Goal: Information Seeking & Learning: Find specific fact

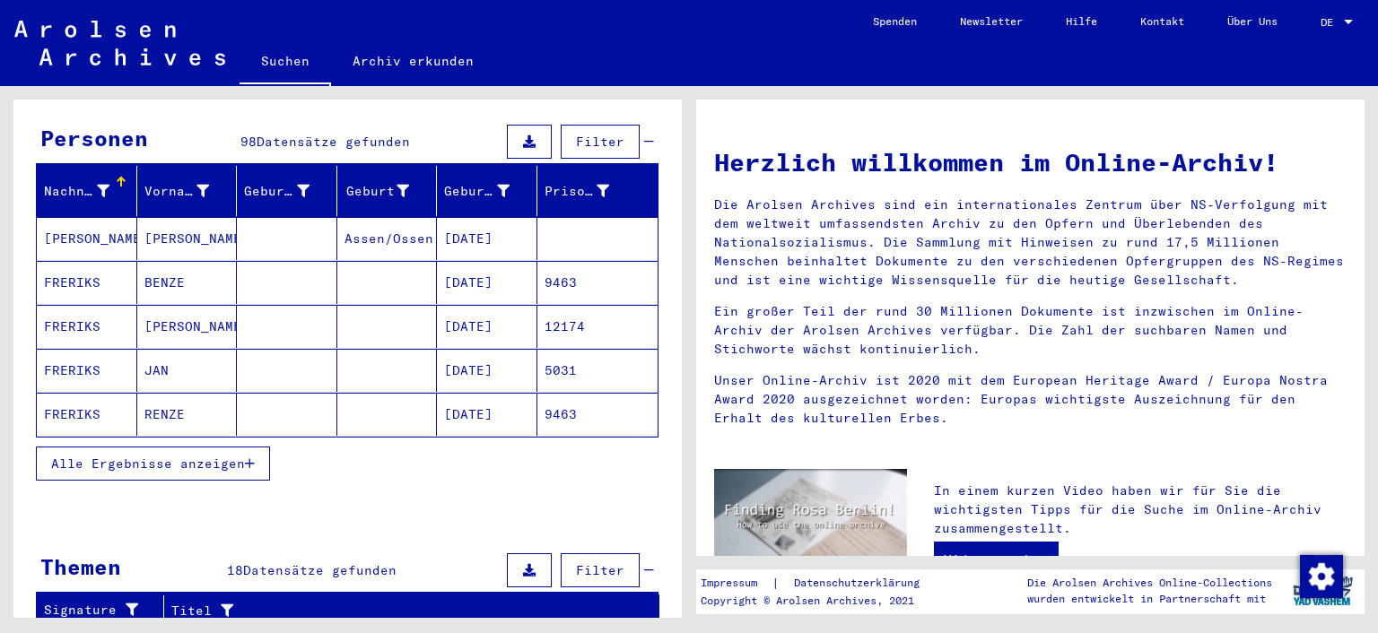
scroll to position [179, 0]
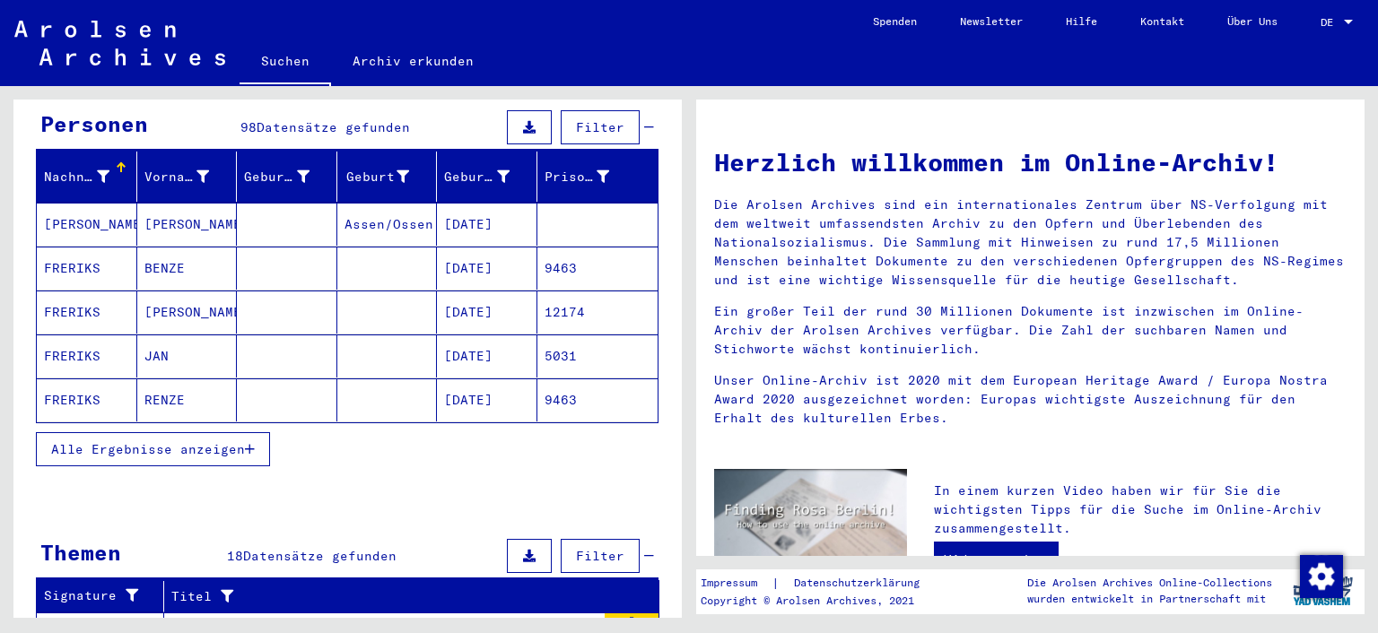
click at [173, 441] on span "Alle Ergebnisse anzeigen" at bounding box center [148, 449] width 194 height 16
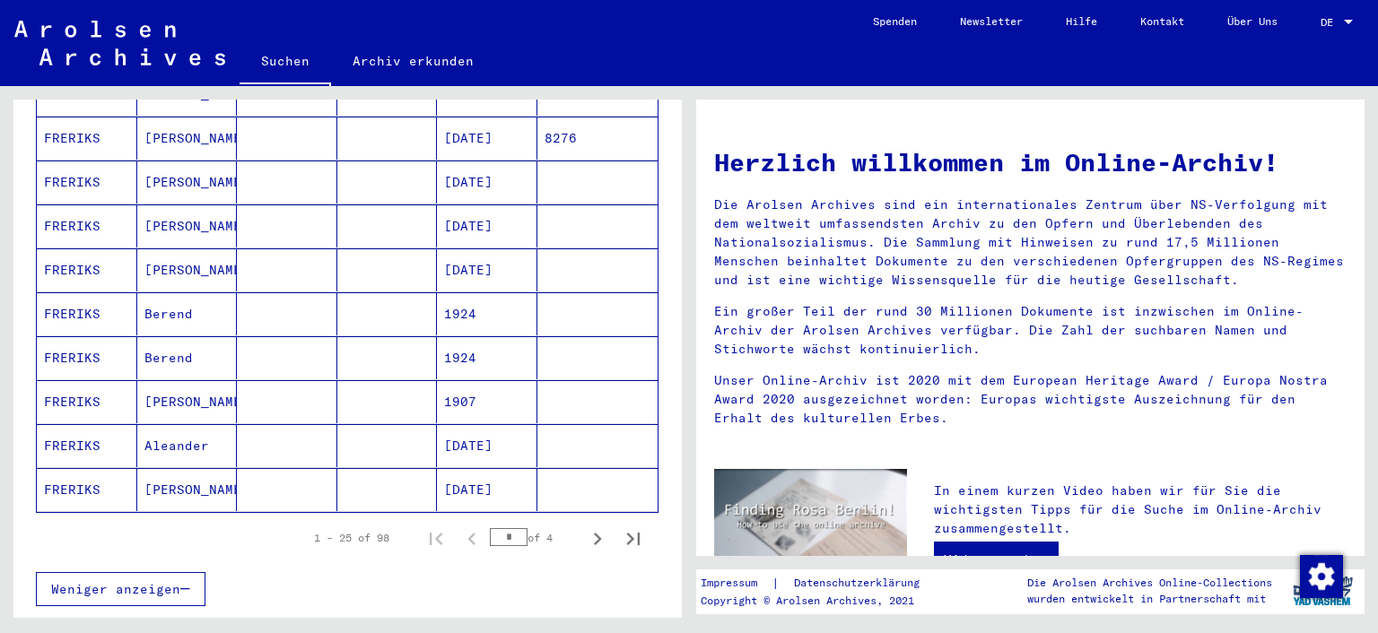
scroll to position [987, 0]
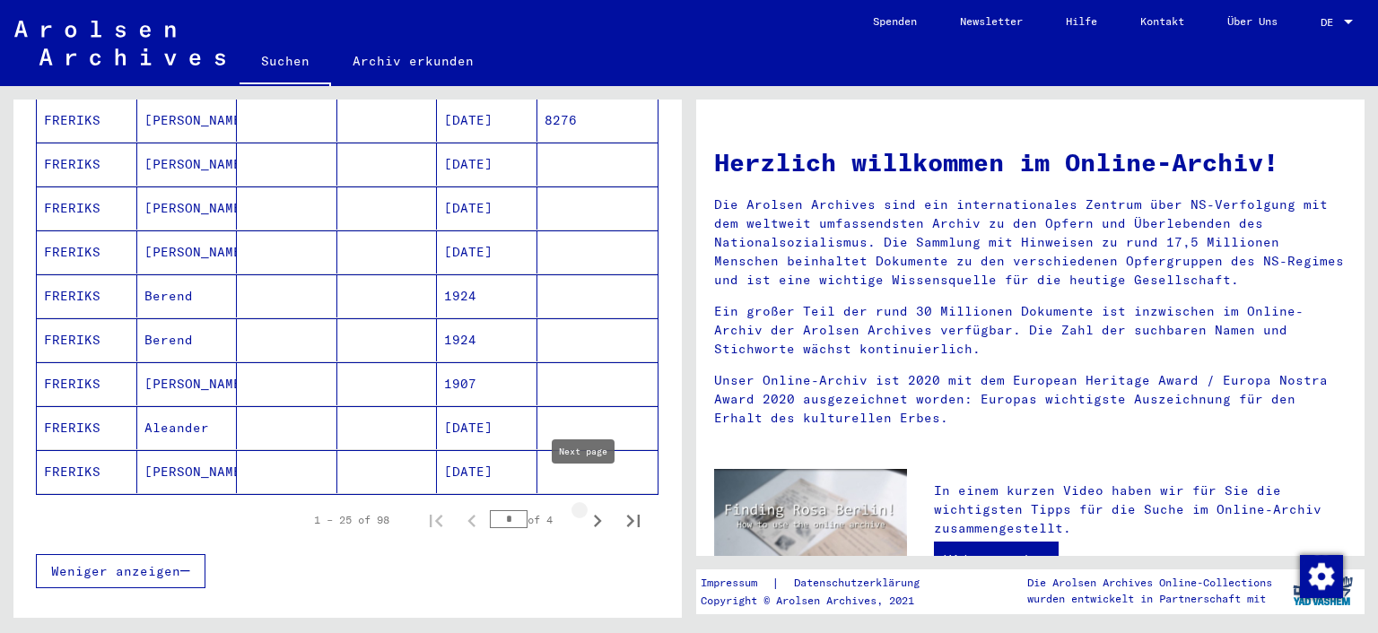
click at [585, 509] on icon "Next page" at bounding box center [597, 521] width 25 height 25
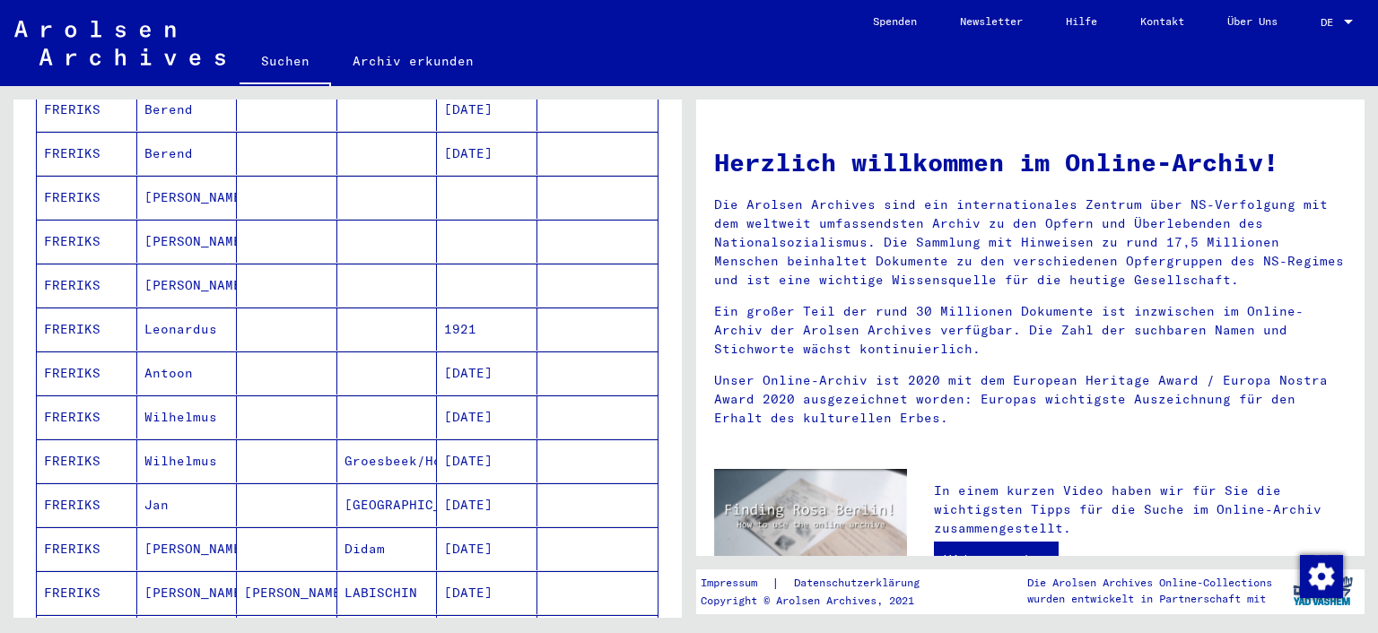
scroll to position [466, 0]
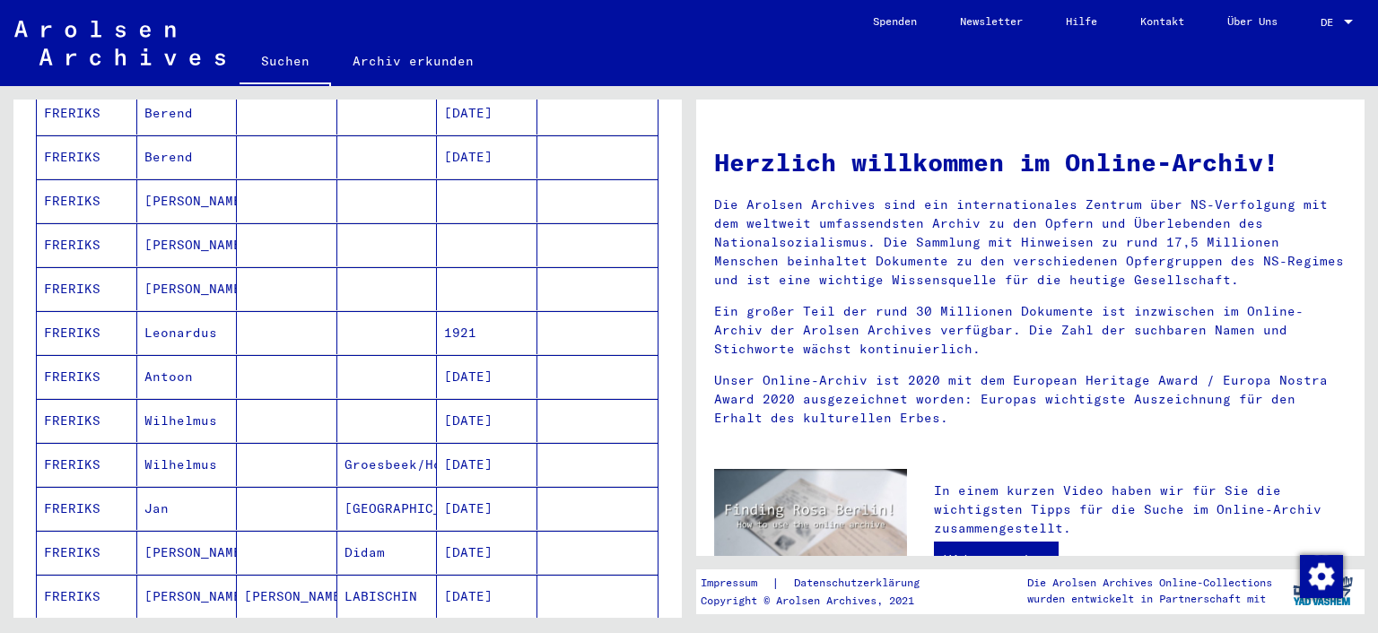
click at [94, 223] on mat-cell "FRERIKS" at bounding box center [87, 244] width 100 height 43
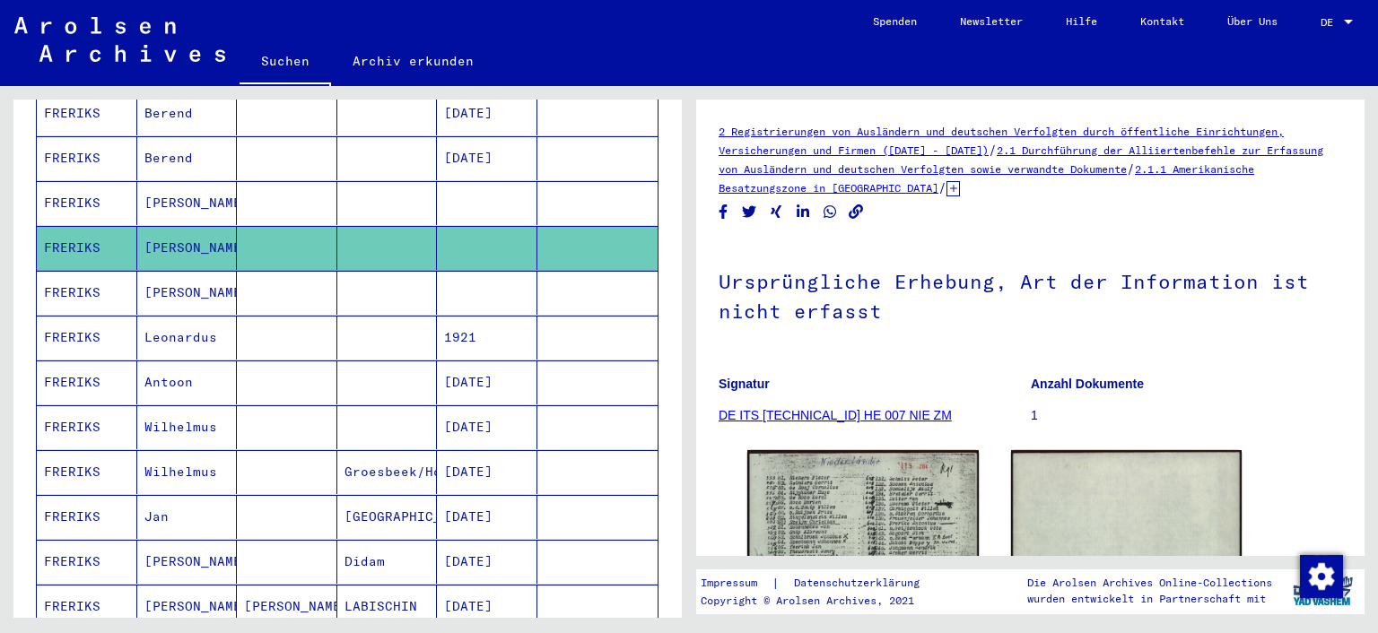
click at [80, 181] on mat-cell "FRERIKS" at bounding box center [87, 203] width 100 height 44
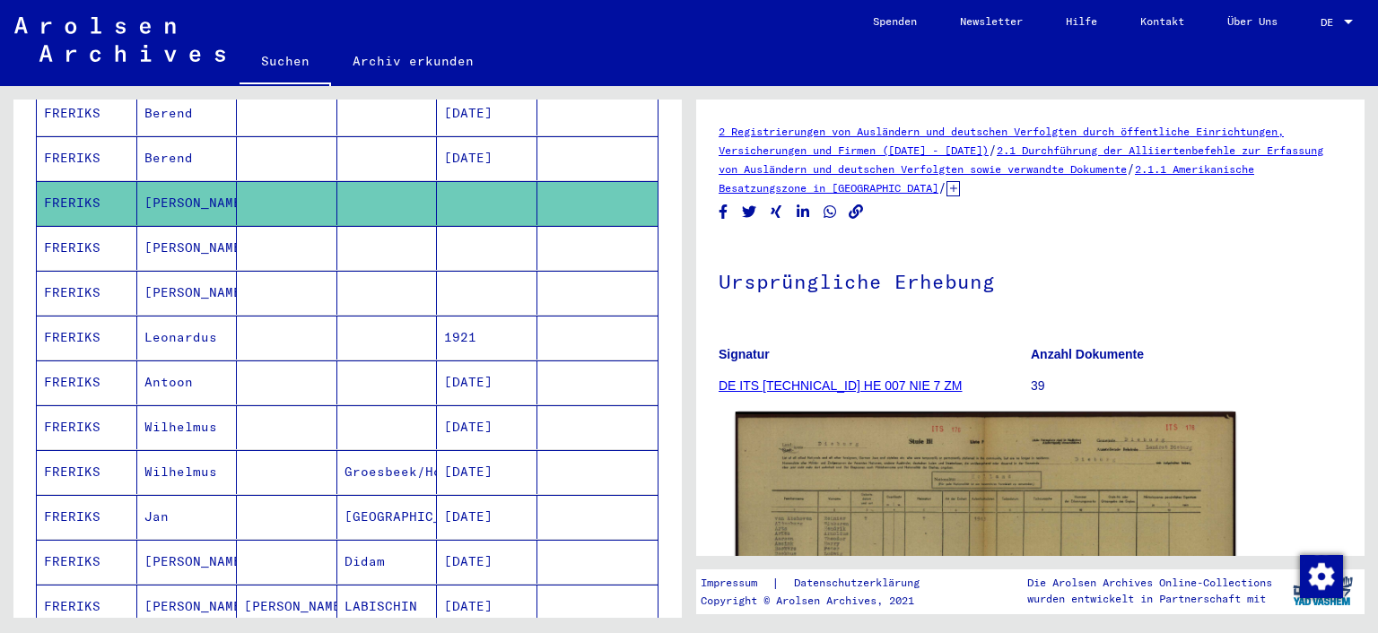
click at [874, 477] on img at bounding box center [985, 590] width 500 height 356
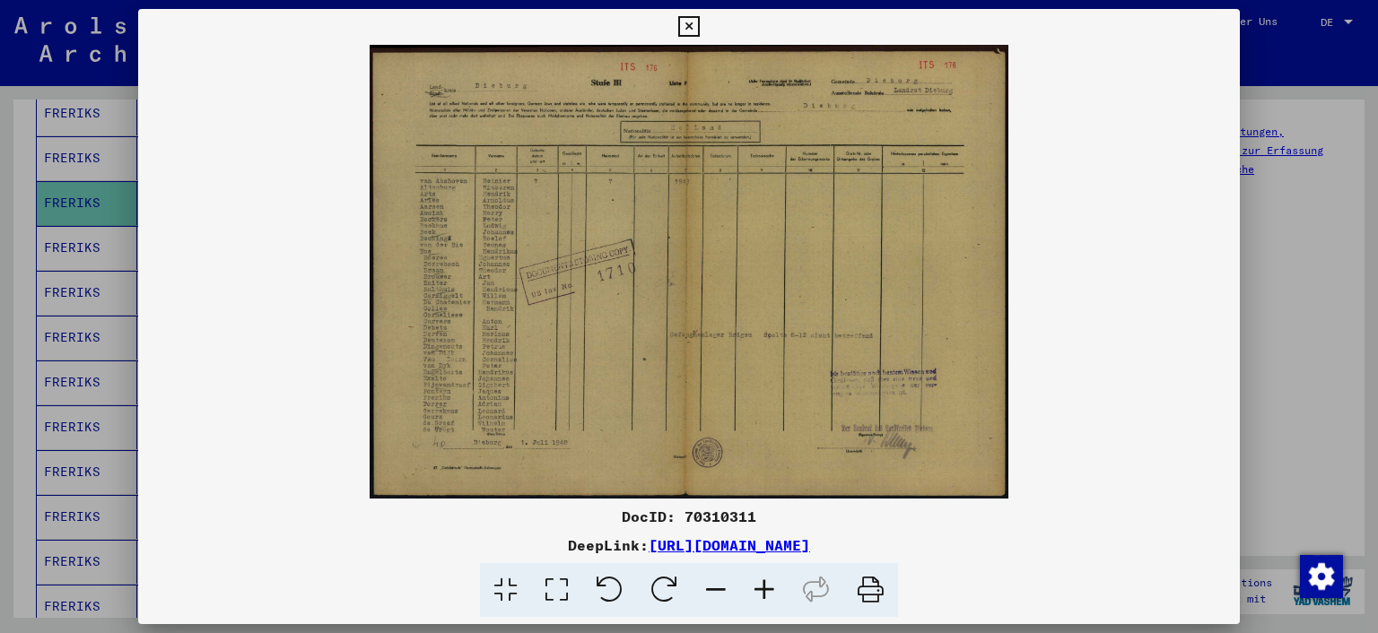
click at [557, 590] on icon at bounding box center [556, 590] width 51 height 55
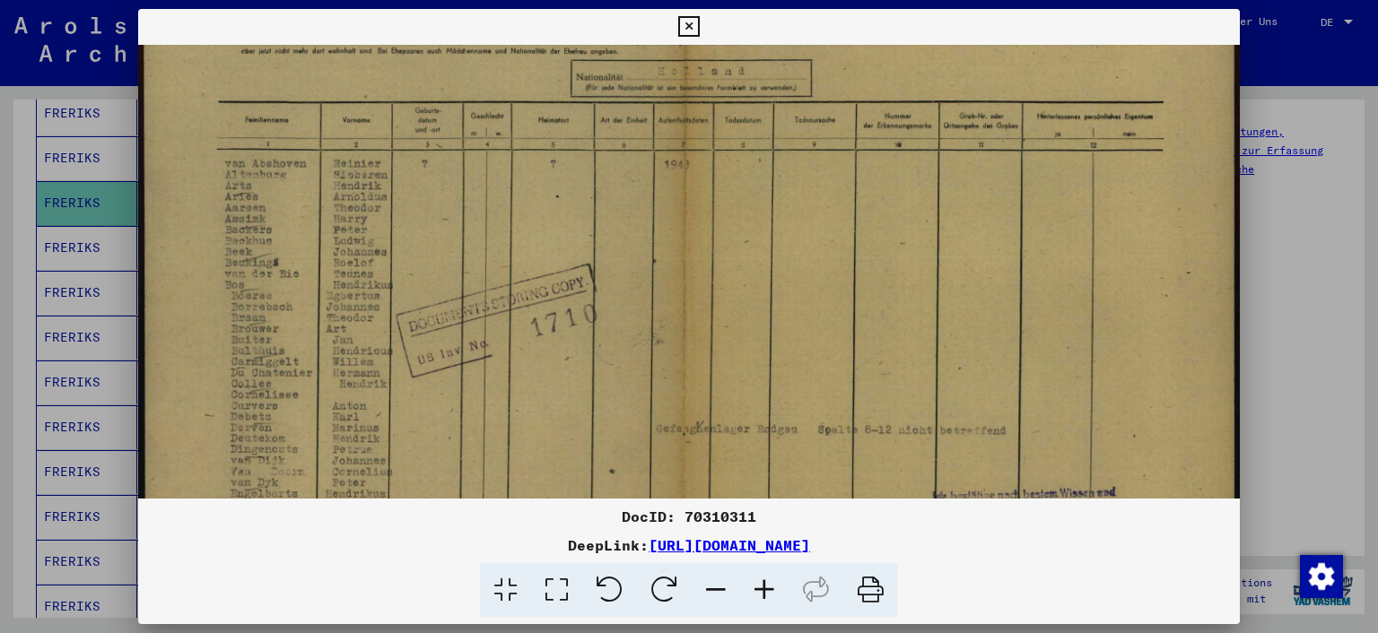
scroll to position [145, 0]
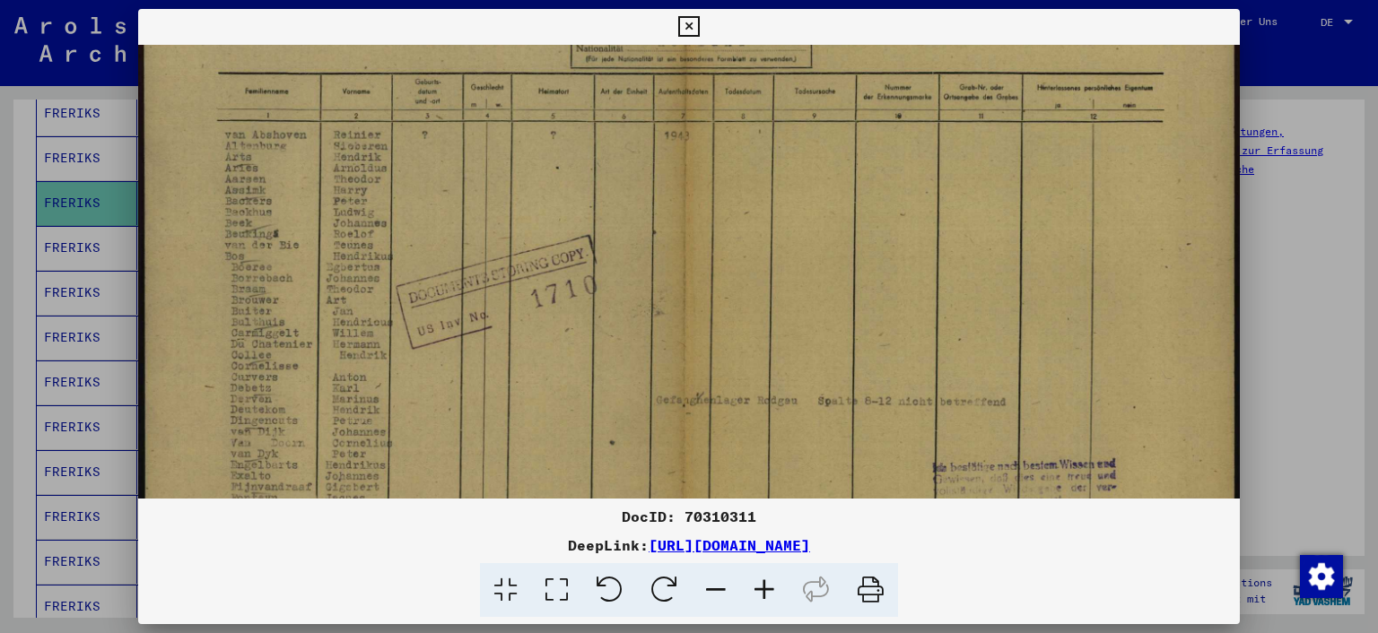
drag, startPoint x: 542, startPoint y: 366, endPoint x: 558, endPoint y: 254, distance: 113.3
click at [558, 254] on img at bounding box center [689, 292] width 1102 height 784
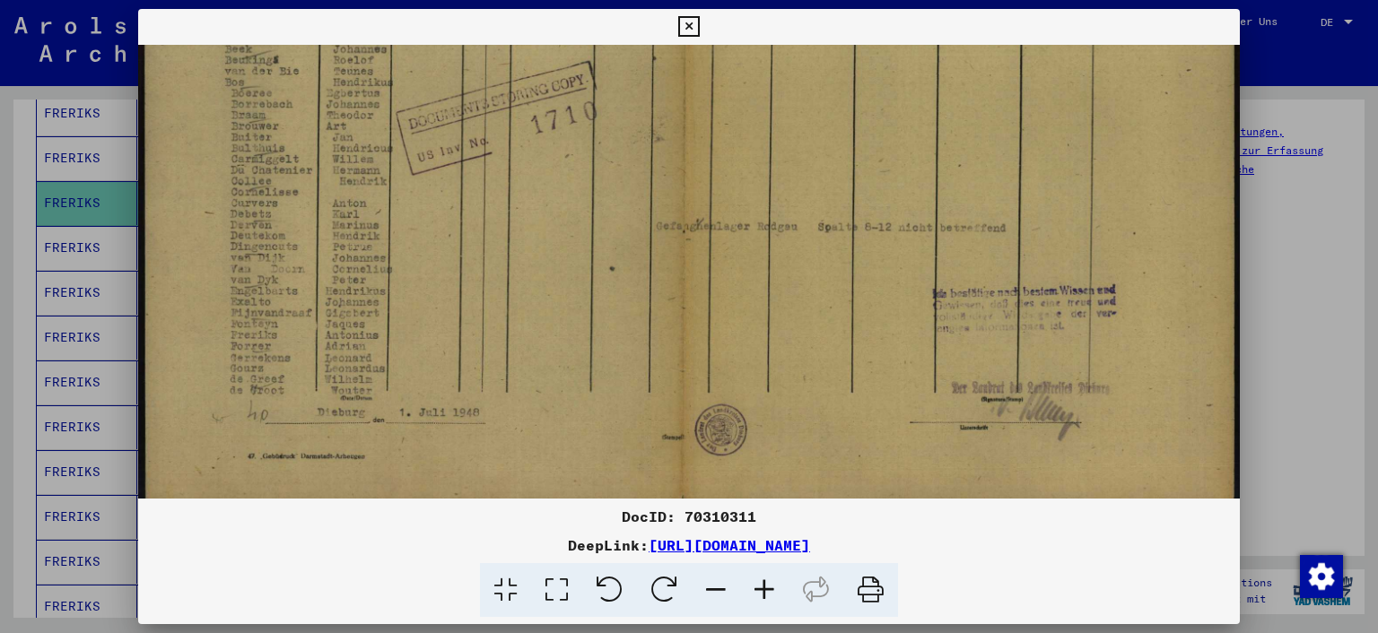
scroll to position [330, 0]
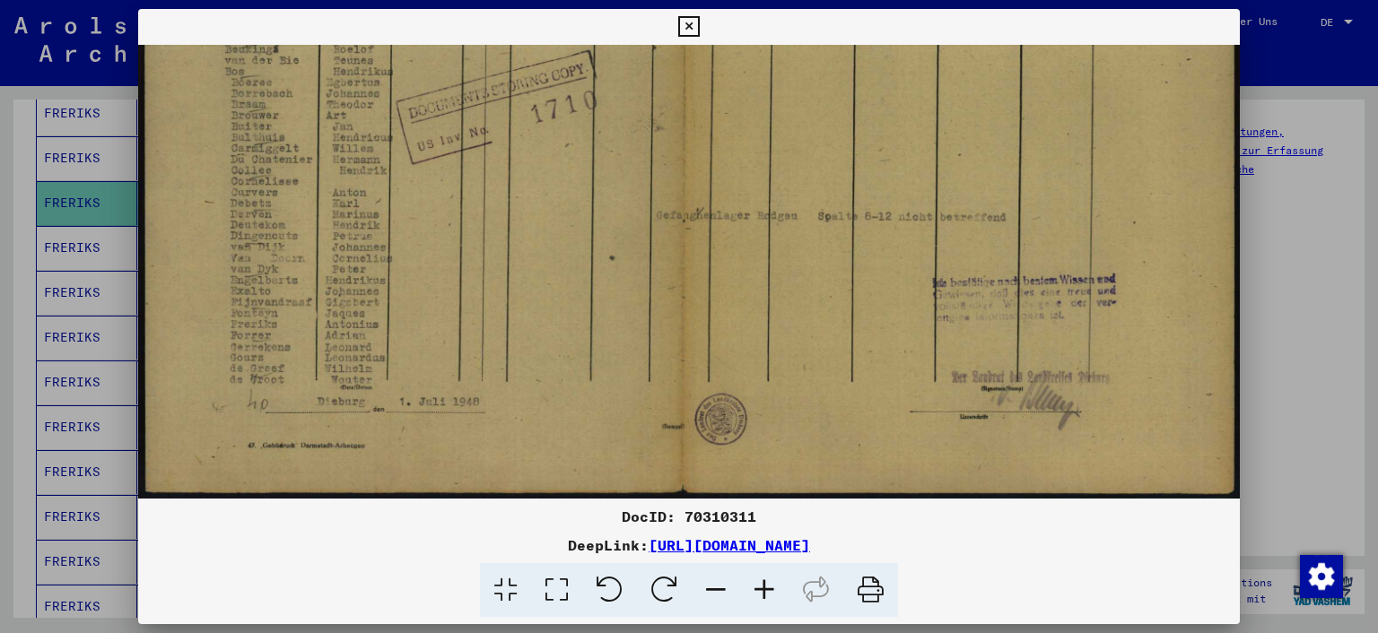
drag, startPoint x: 442, startPoint y: 438, endPoint x: 471, endPoint y: 247, distance: 193.2
click at [471, 247] on img at bounding box center [689, 107] width 1102 height 784
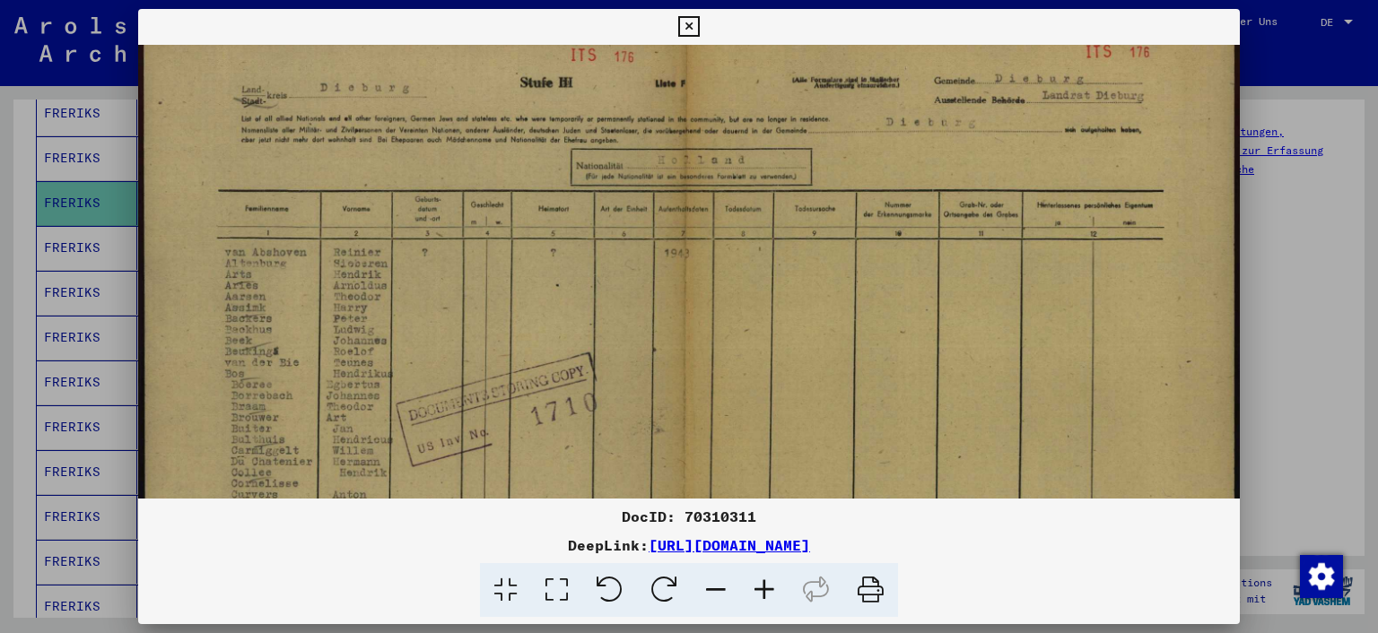
scroll to position [0, 0]
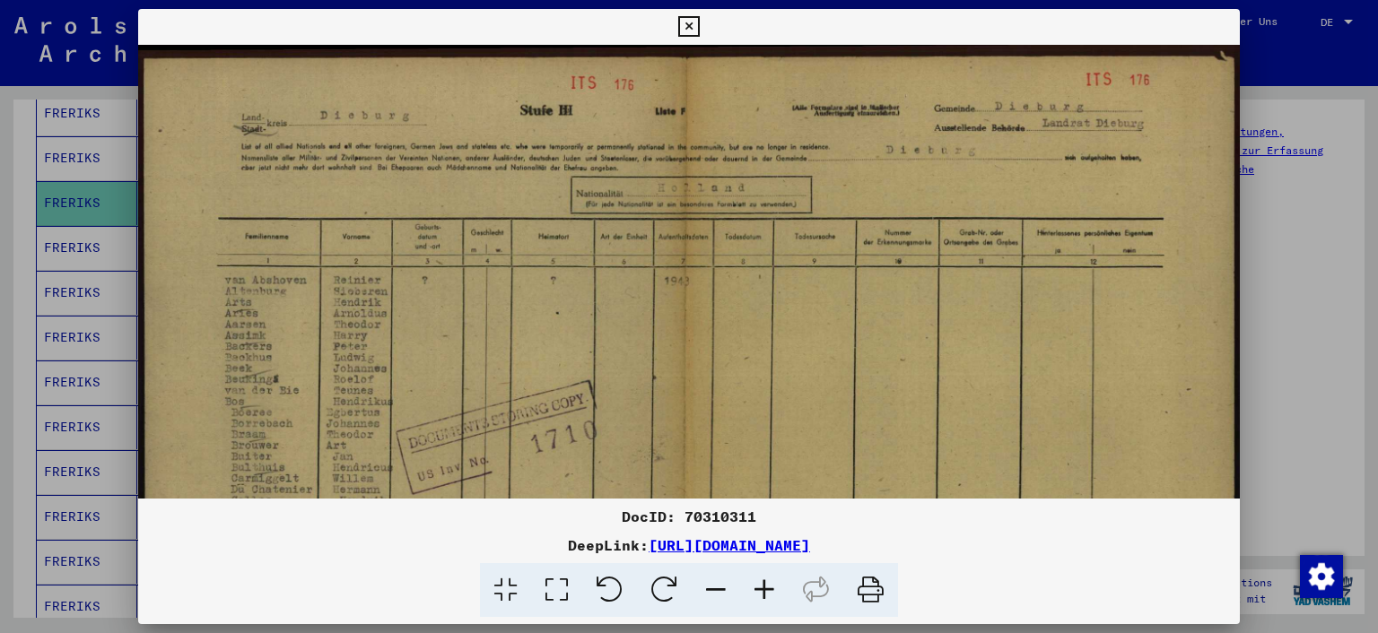
drag, startPoint x: 474, startPoint y: 239, endPoint x: 470, endPoint y: 631, distance: 392.0
click at [470, 631] on div "DocID: 70310311 DeepLink: [URL][DOMAIN_NAME]" at bounding box center [689, 316] width 1378 height 633
click at [768, 592] on icon at bounding box center [764, 590] width 48 height 55
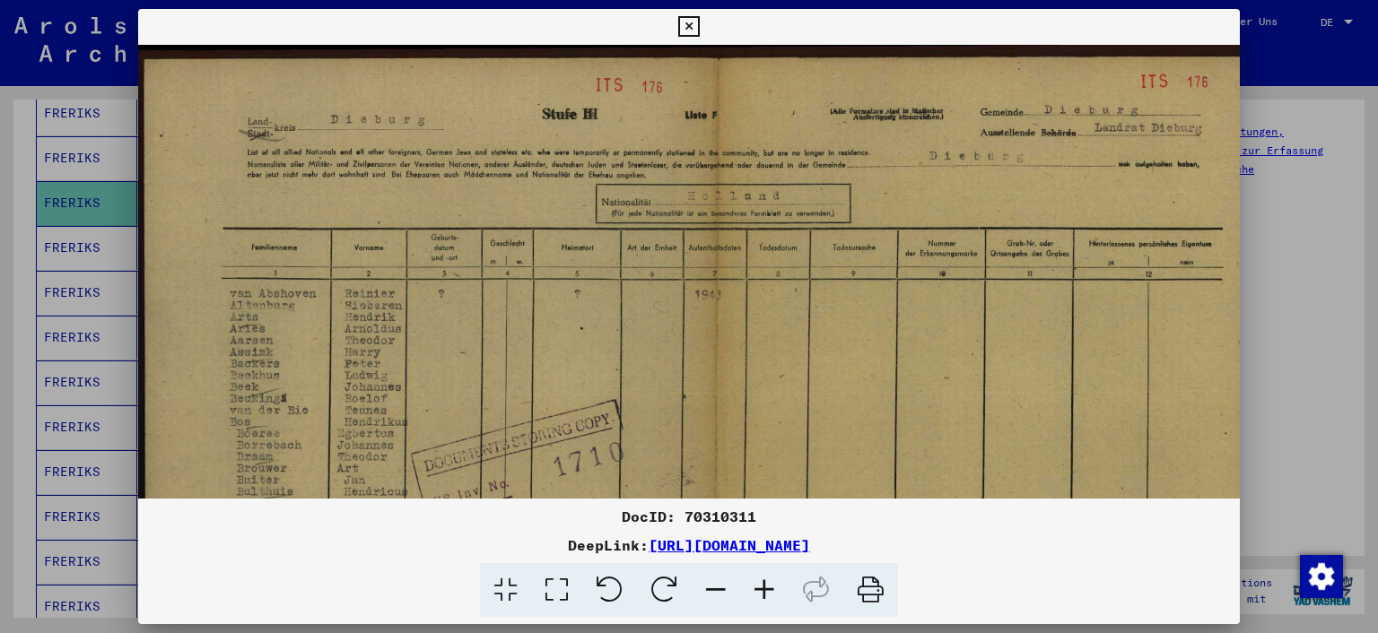
click at [768, 591] on icon at bounding box center [764, 590] width 48 height 55
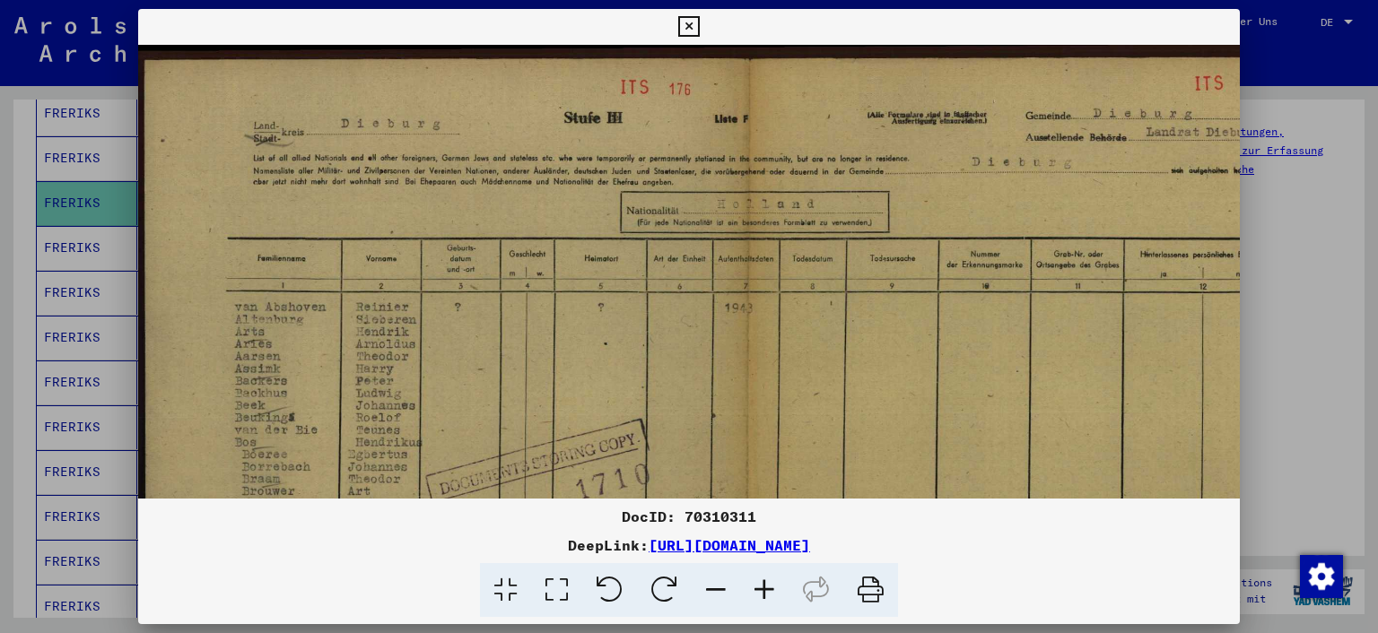
click at [768, 591] on icon at bounding box center [764, 590] width 48 height 55
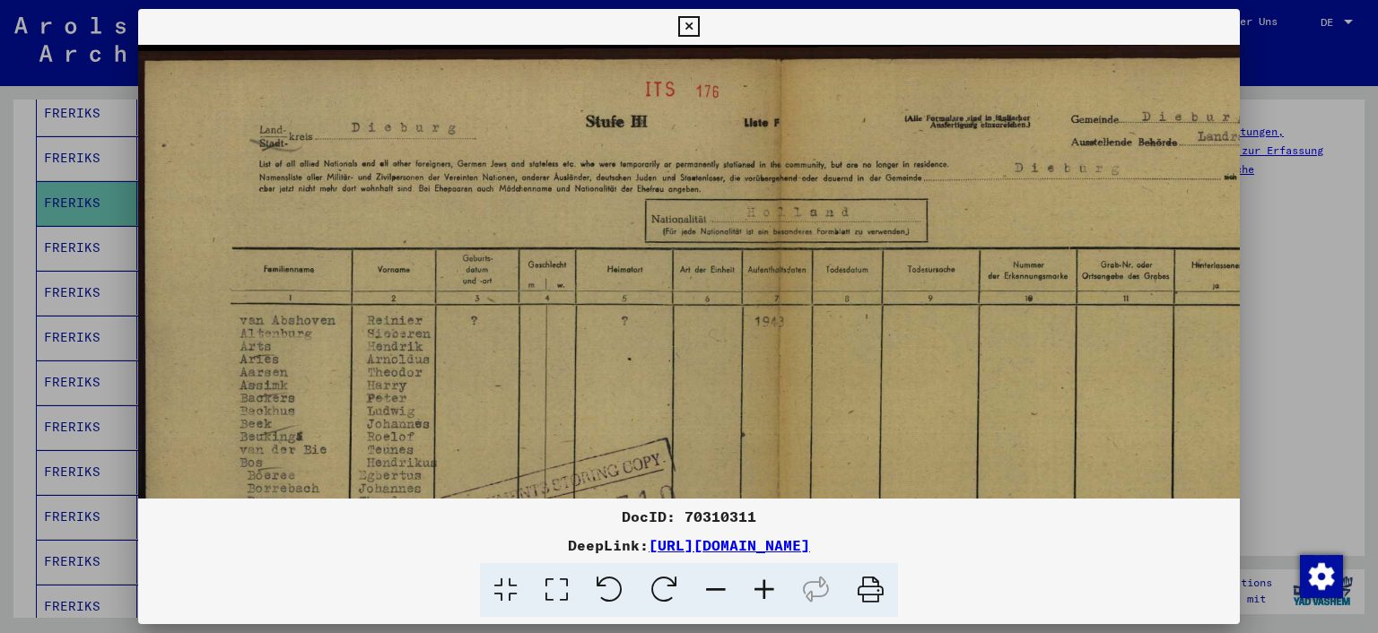
click at [768, 591] on icon at bounding box center [764, 590] width 48 height 55
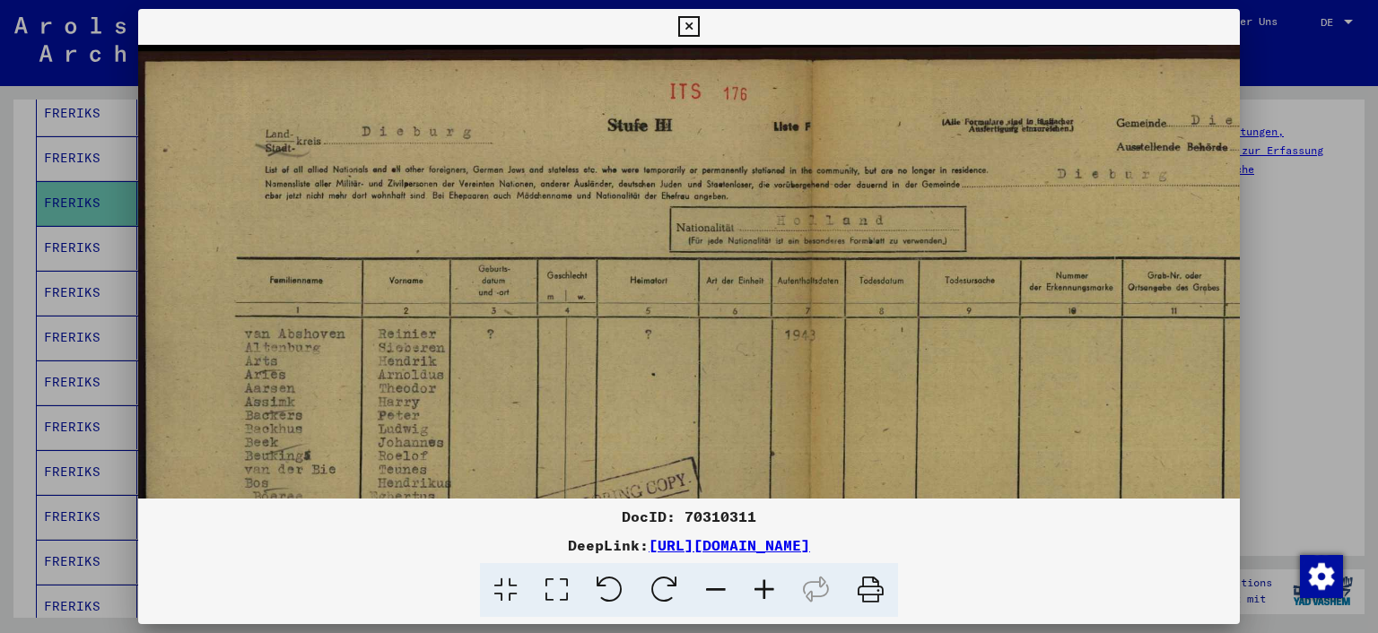
click at [768, 591] on icon at bounding box center [764, 590] width 48 height 55
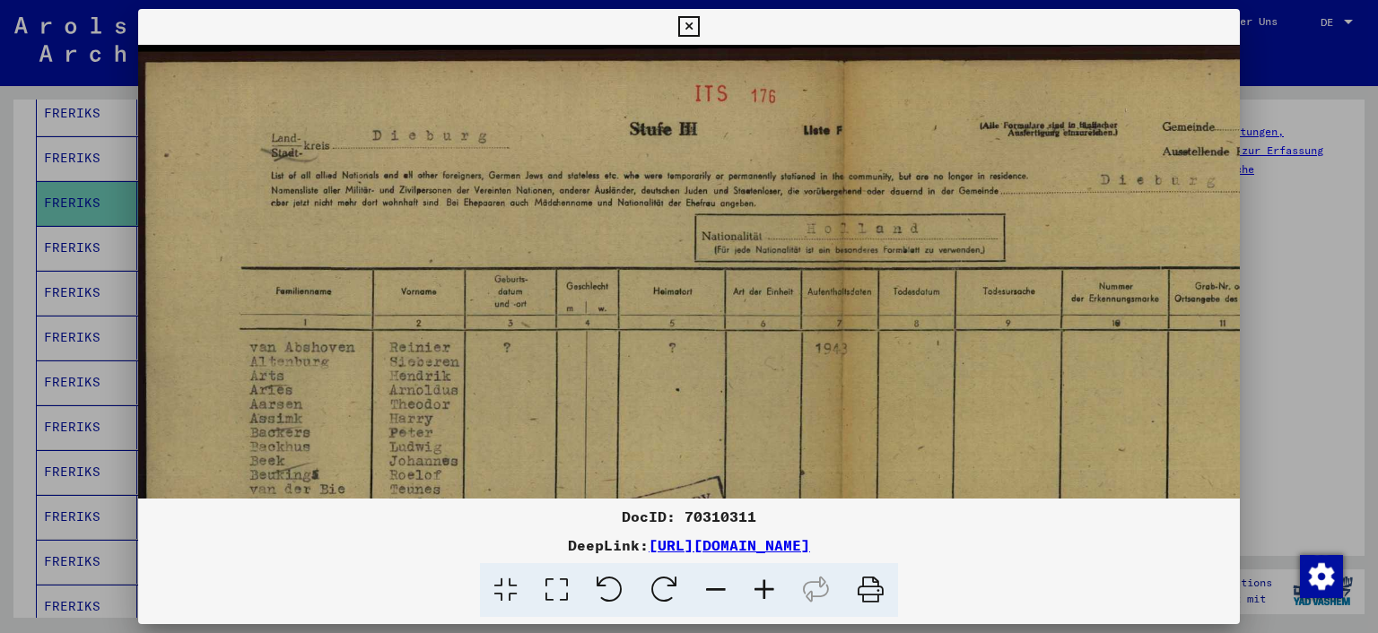
click at [768, 591] on icon at bounding box center [764, 590] width 48 height 55
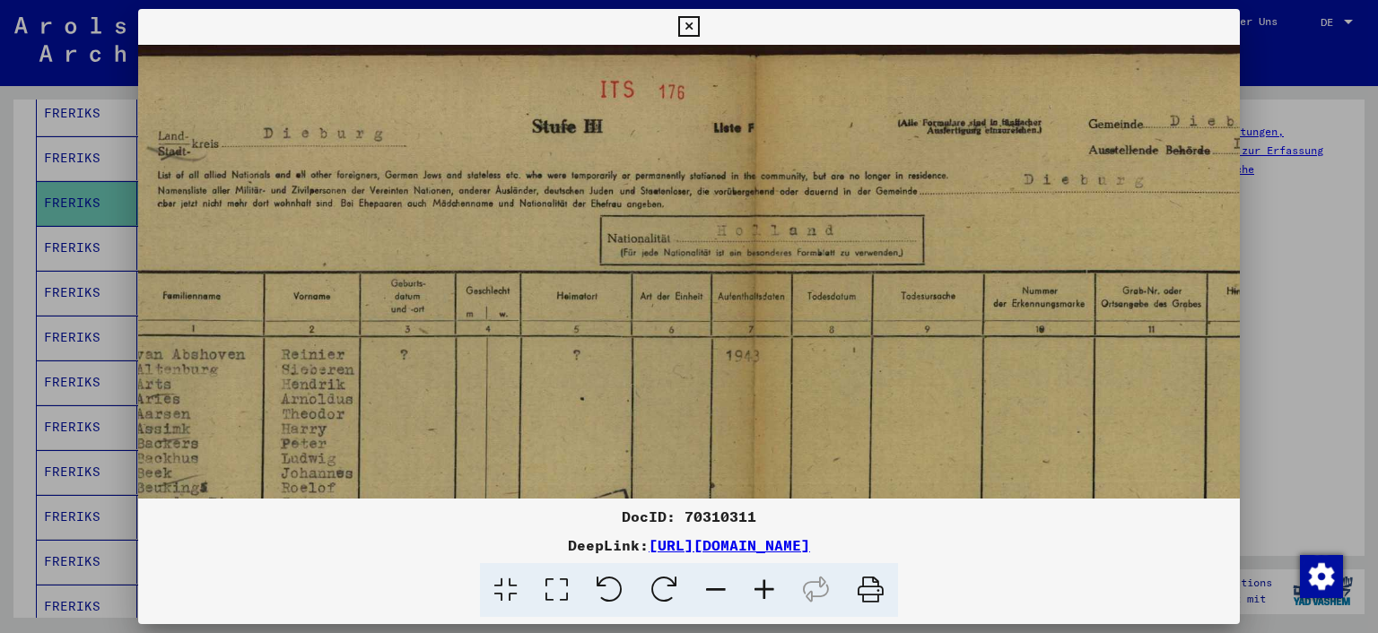
scroll to position [6, 136]
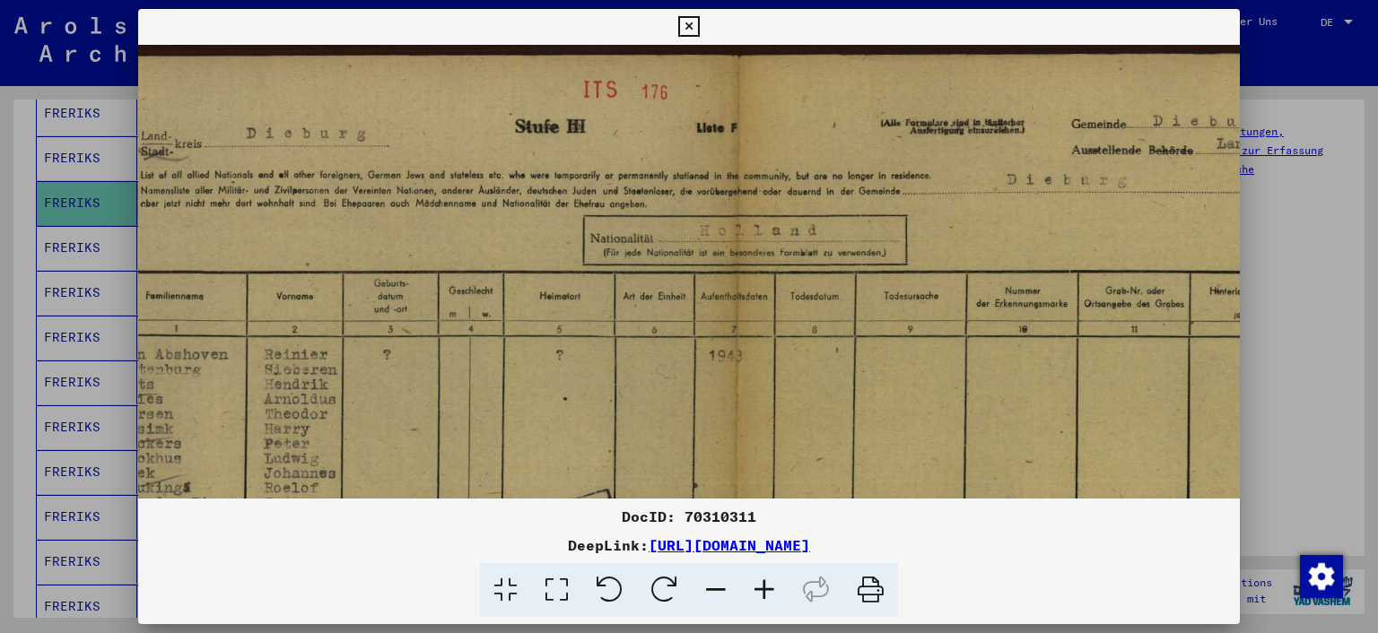
drag, startPoint x: 605, startPoint y: 393, endPoint x: 470, endPoint y: 387, distance: 135.6
click at [470, 387] on img at bounding box center [742, 565] width 1480 height 1053
click at [688, 25] on icon at bounding box center [688, 27] width 21 height 22
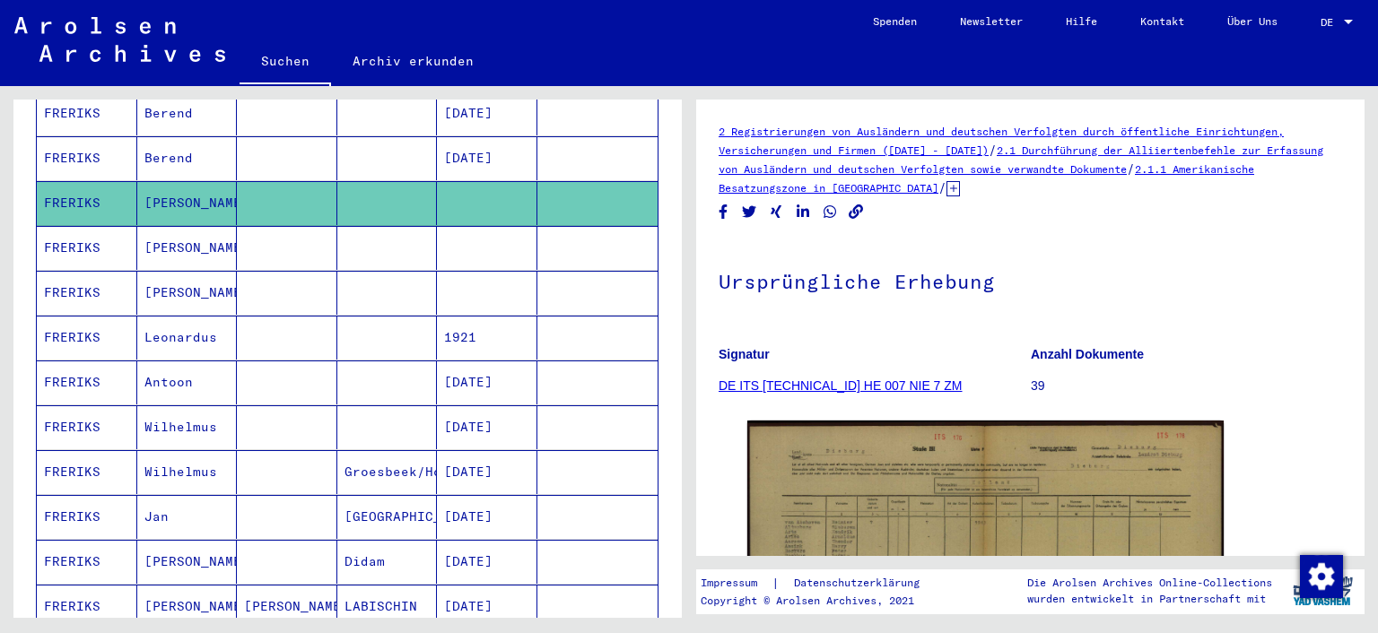
click at [960, 186] on icon at bounding box center [952, 188] width 13 height 15
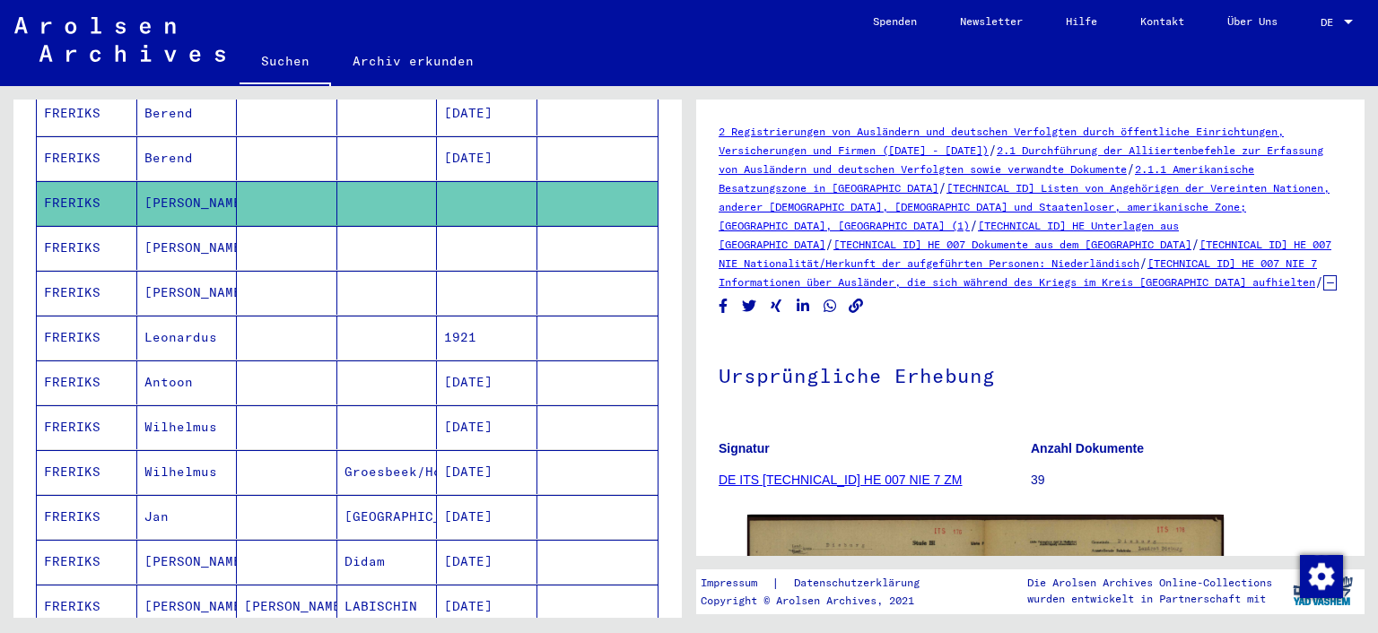
click at [79, 226] on mat-cell "FRERIKS" at bounding box center [87, 248] width 100 height 44
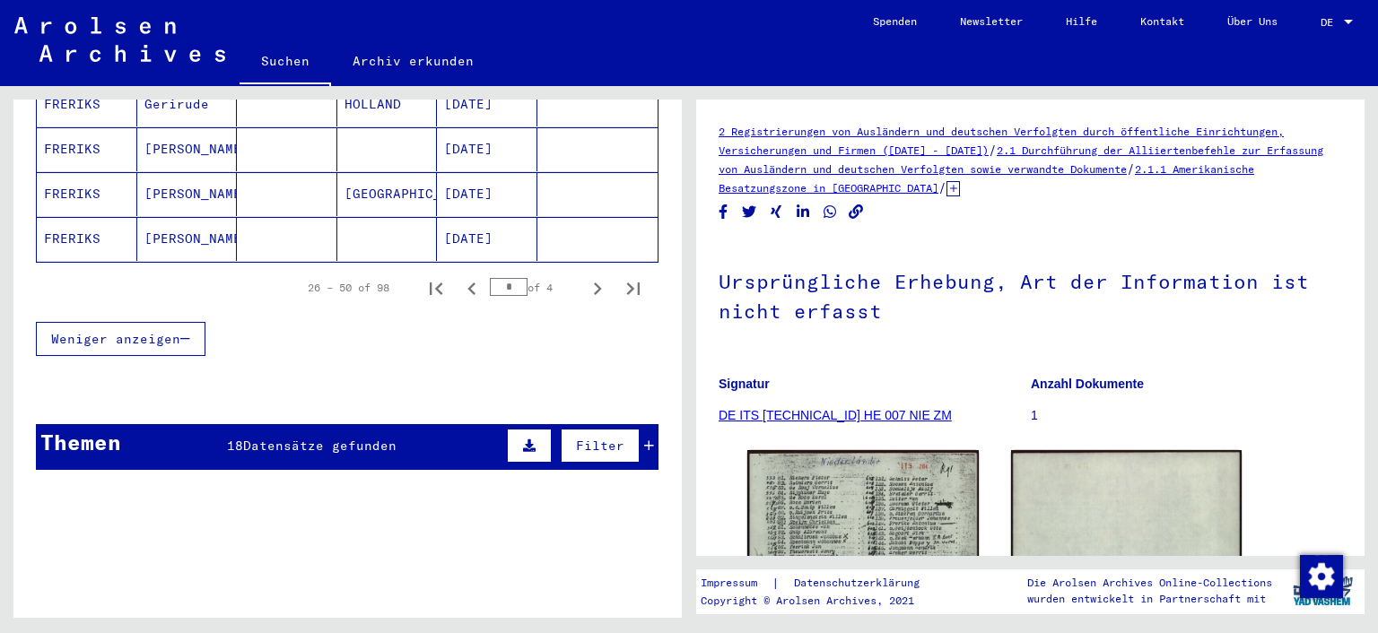
scroll to position [1271, 0]
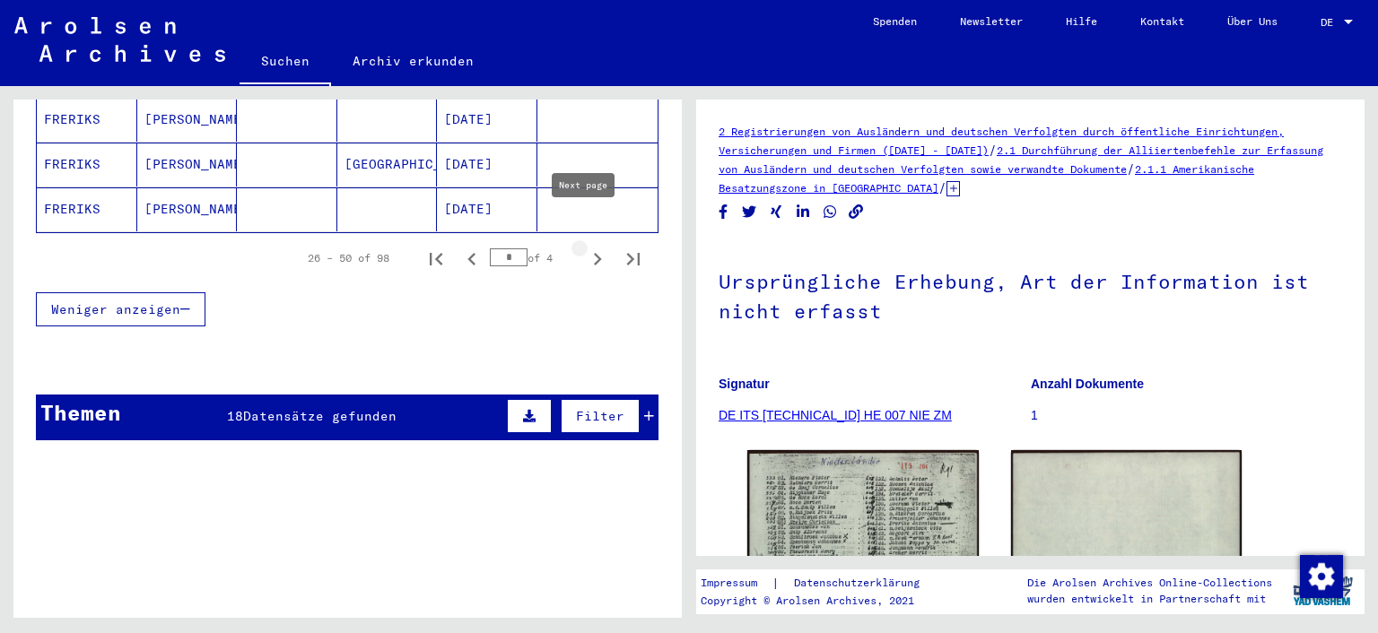
click at [585, 247] on icon "Next page" at bounding box center [597, 259] width 25 height 25
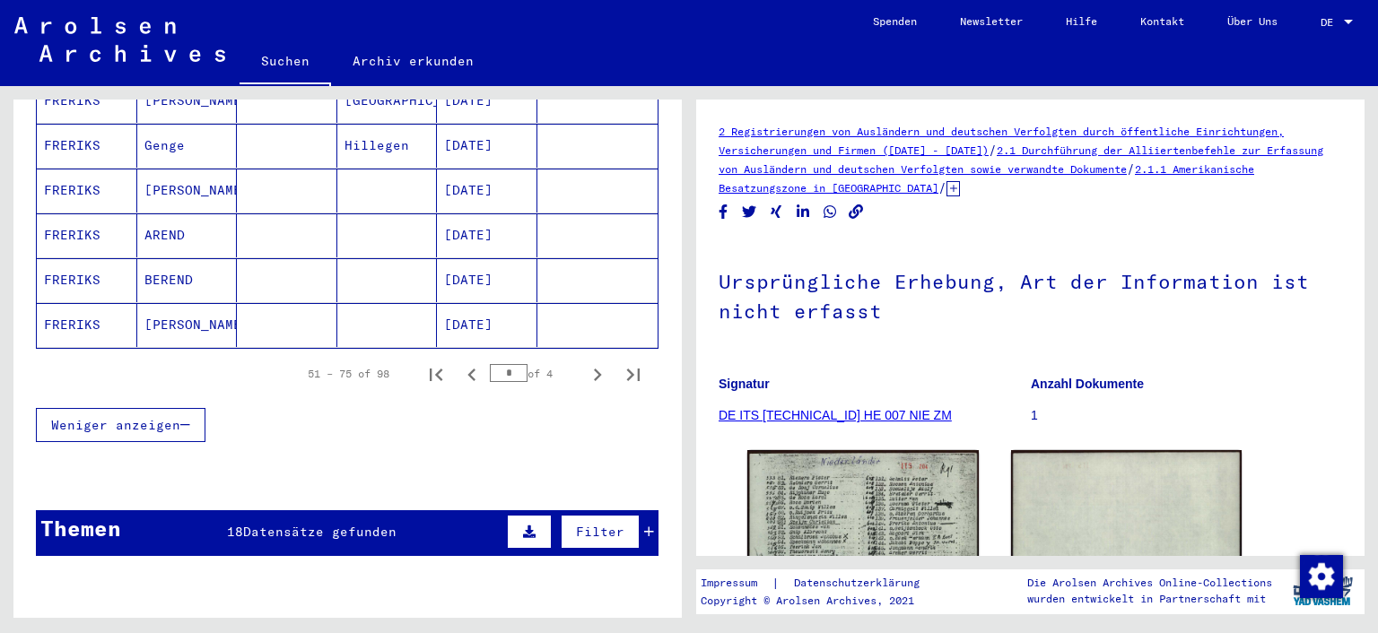
scroll to position [1159, 0]
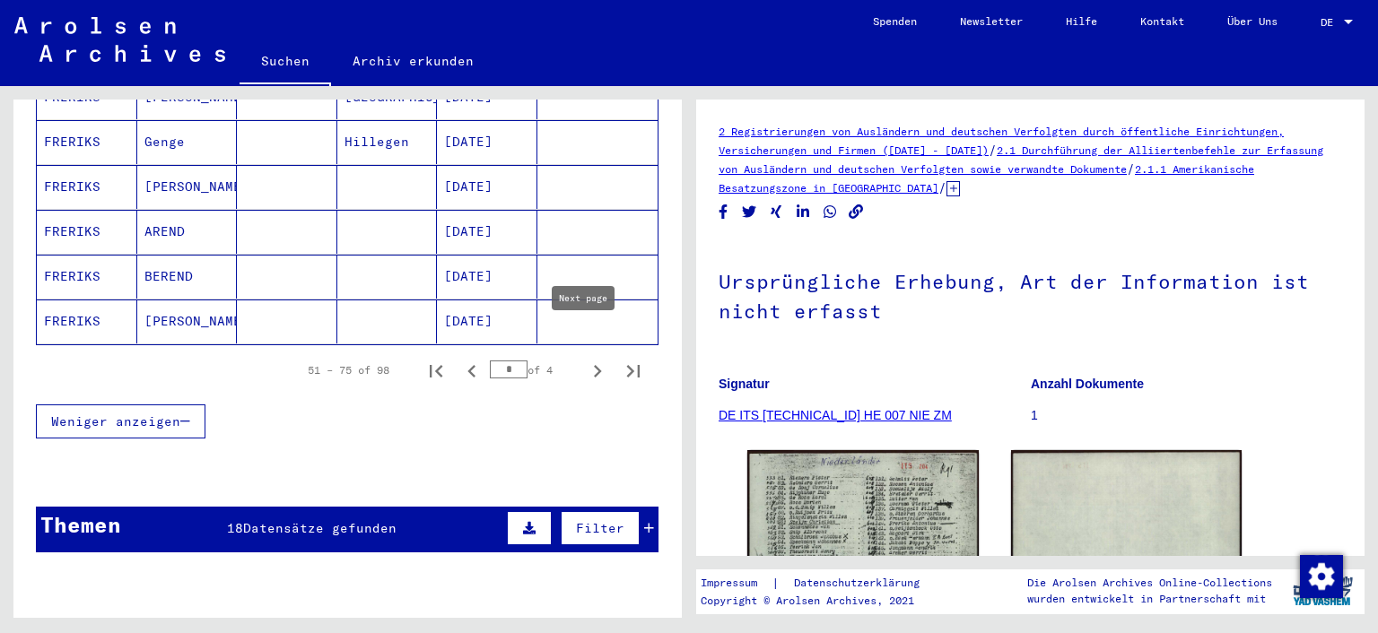
click at [586, 359] on icon "Next page" at bounding box center [597, 371] width 25 height 25
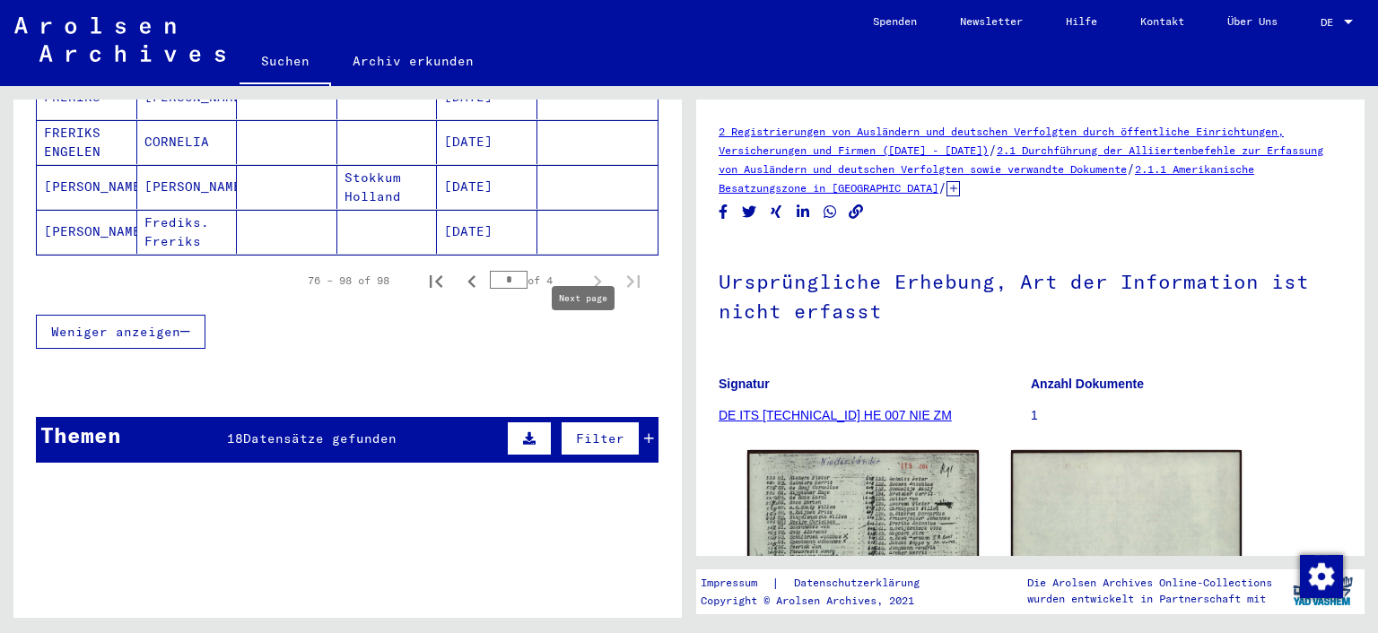
type input "*"
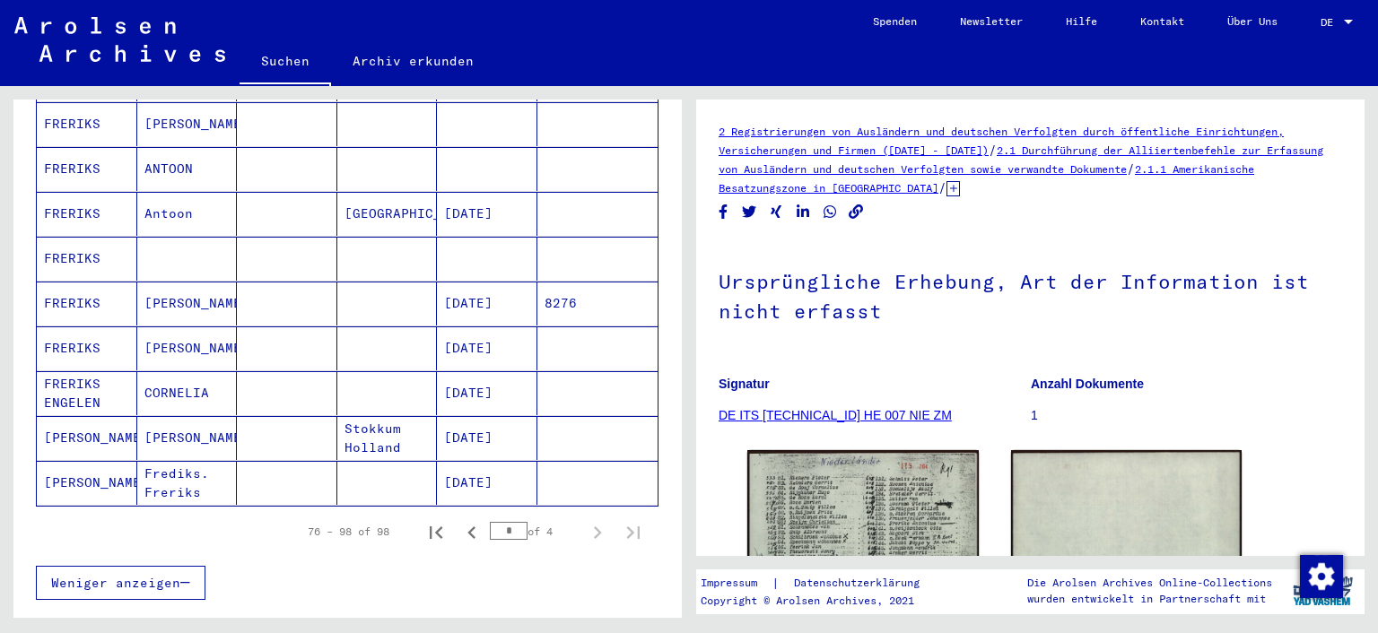
scroll to position [884, 0]
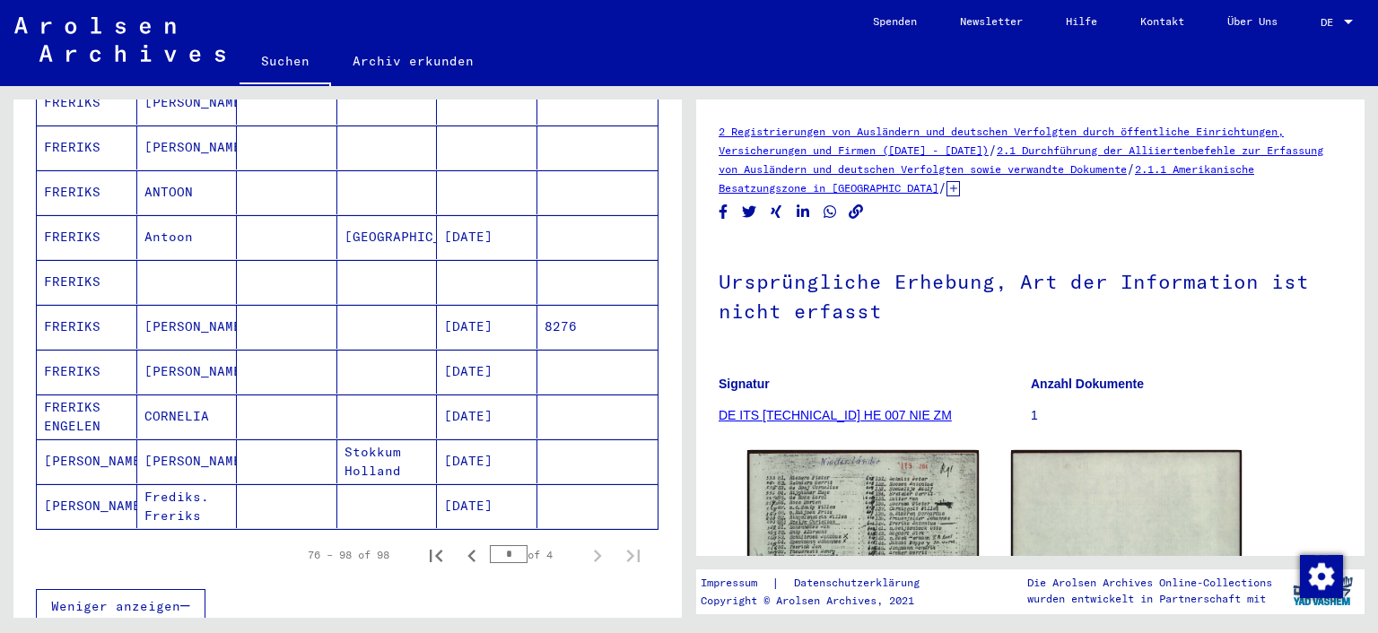
click at [76, 260] on mat-cell "FRERIKS" at bounding box center [87, 282] width 100 height 44
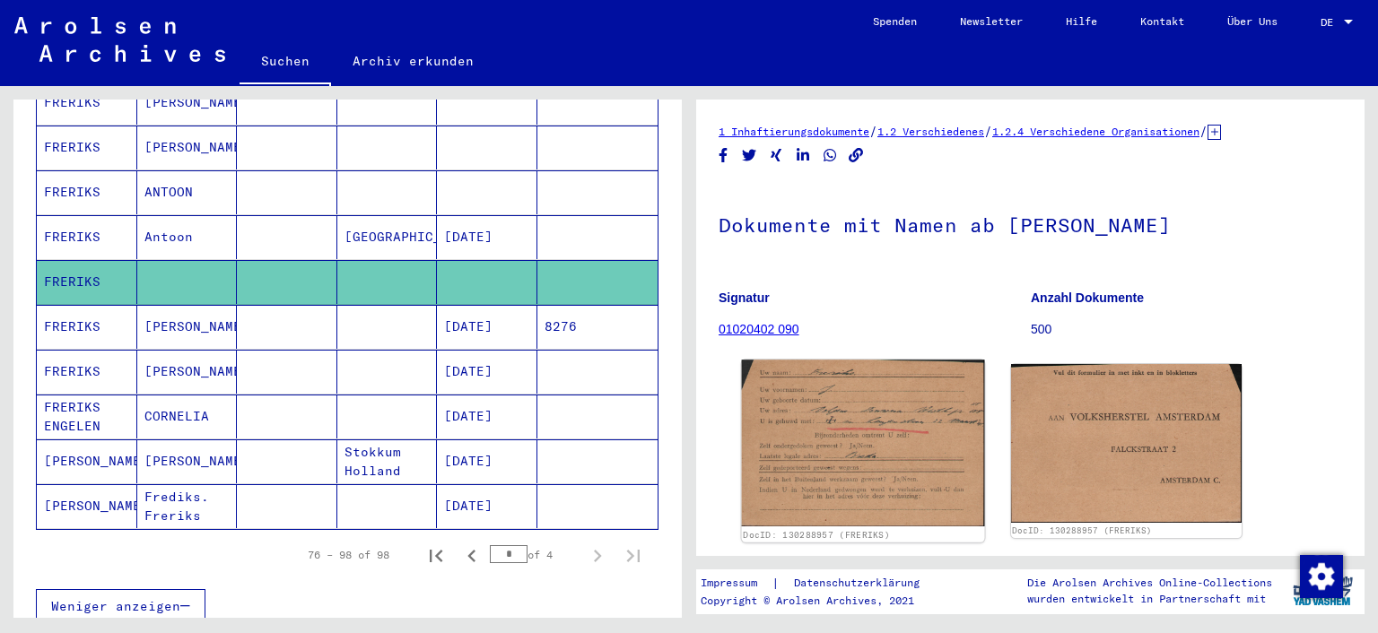
click at [796, 423] on img at bounding box center [863, 443] width 242 height 167
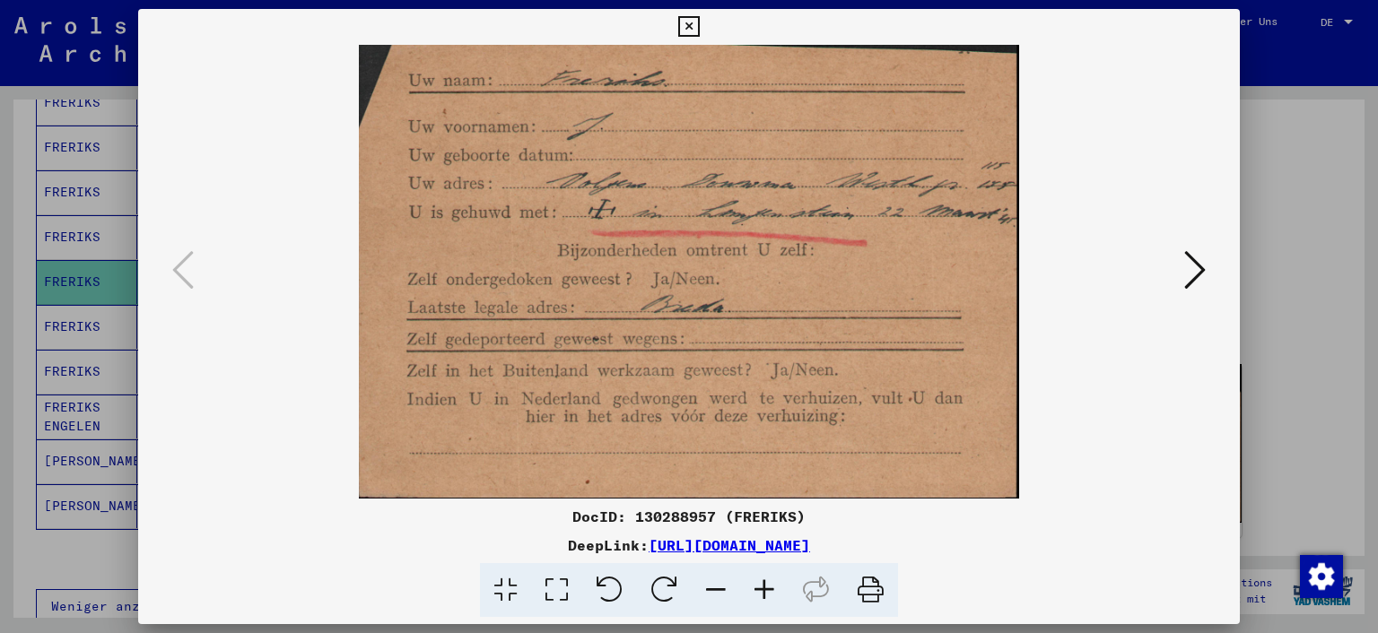
click at [1196, 269] on icon at bounding box center [1195, 269] width 22 height 43
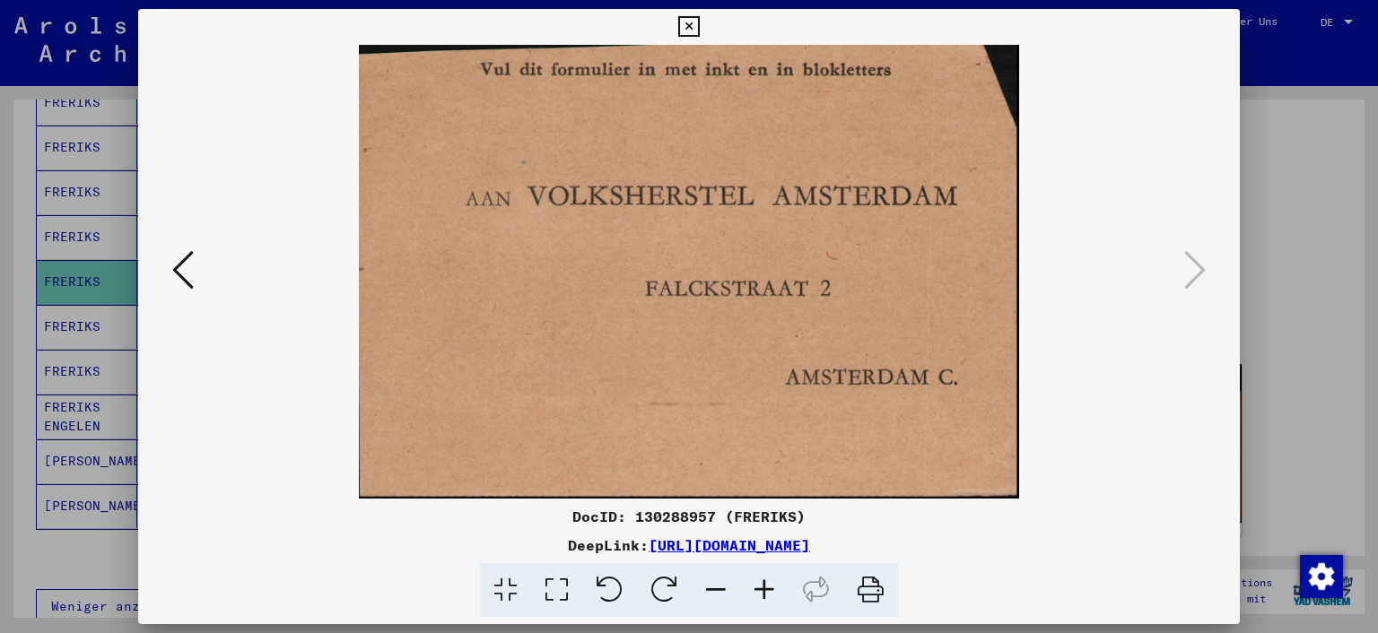
click at [177, 270] on icon at bounding box center [183, 269] width 22 height 43
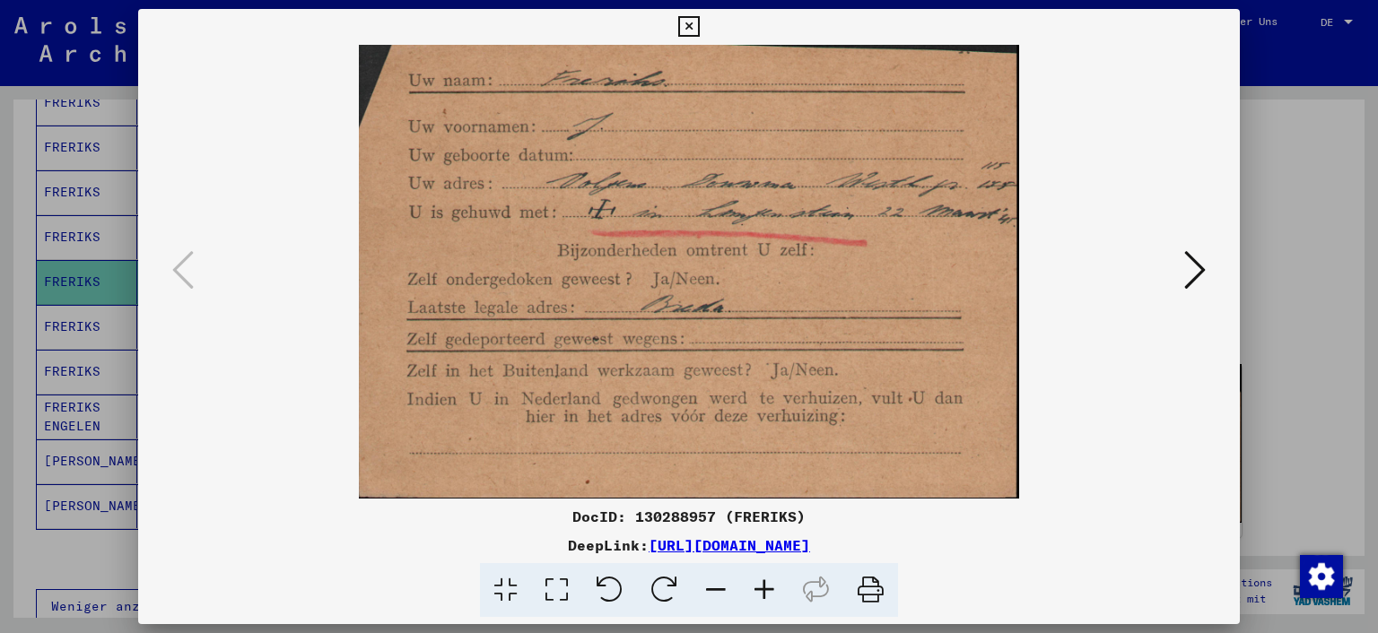
click at [683, 23] on icon at bounding box center [688, 27] width 21 height 22
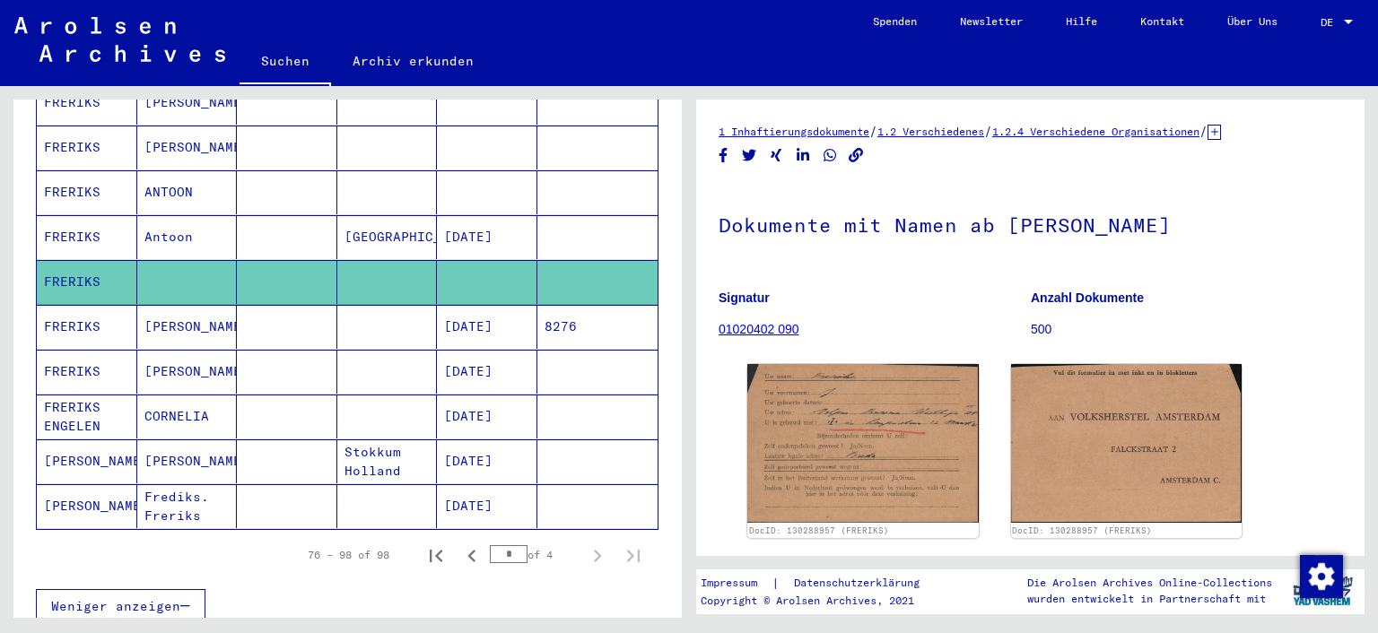
click at [89, 215] on mat-cell "FRERIKS" at bounding box center [87, 237] width 100 height 44
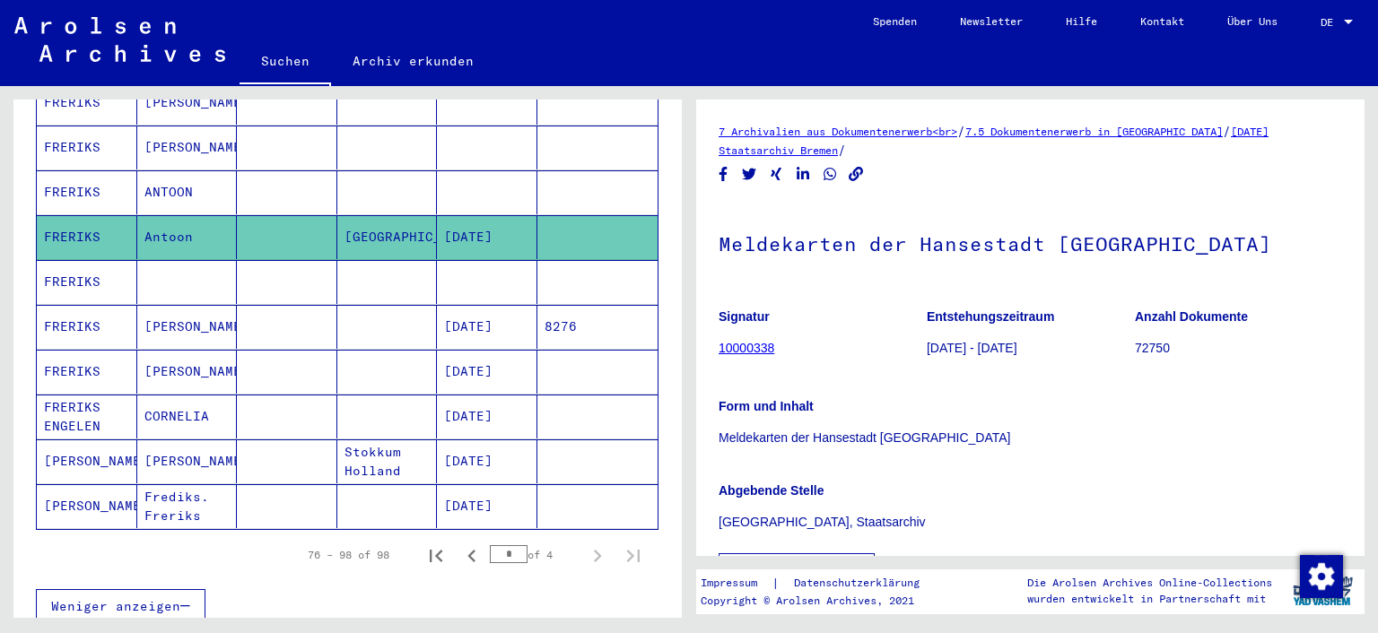
click at [91, 170] on mat-cell "FRERIKS" at bounding box center [87, 192] width 100 height 44
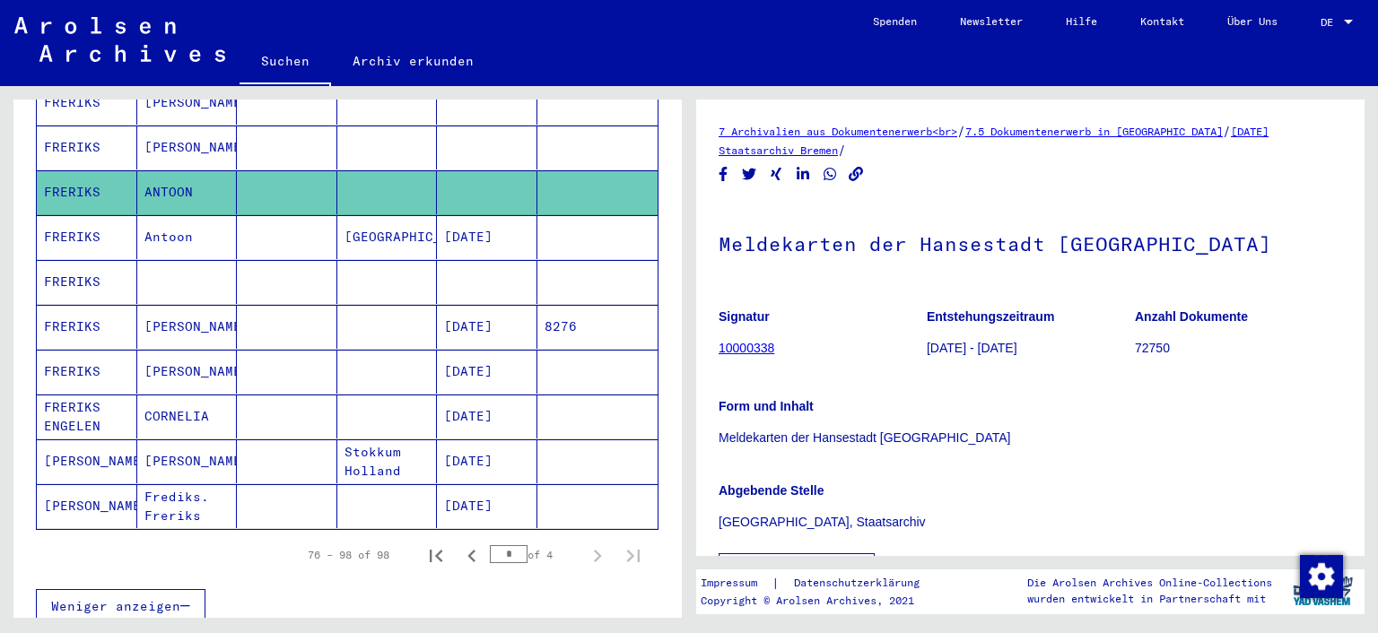
click at [91, 170] on mat-cell "FRERIKS" at bounding box center [87, 192] width 100 height 44
